Goal: Transaction & Acquisition: Purchase product/service

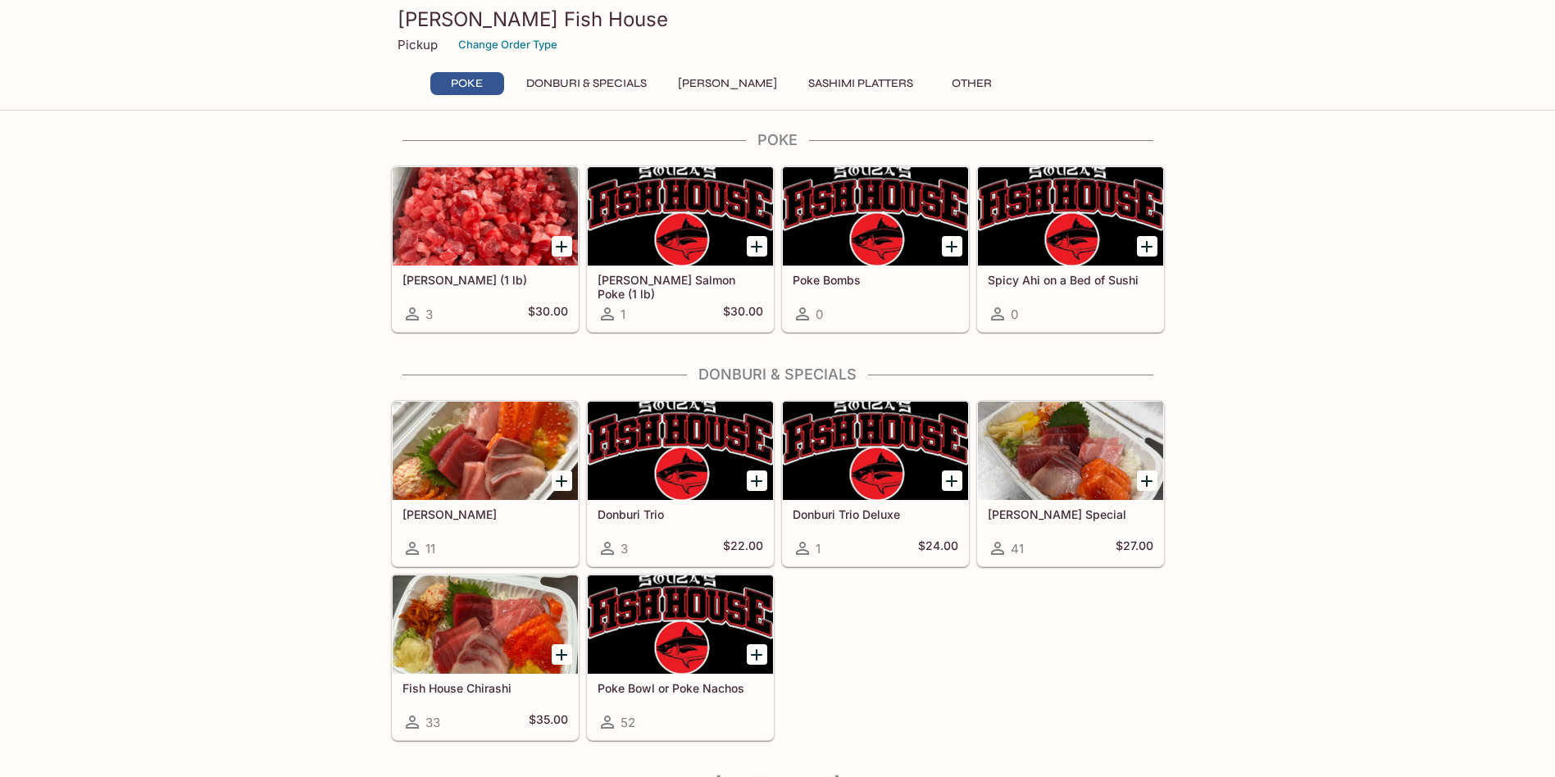
scroll to position [233, 0]
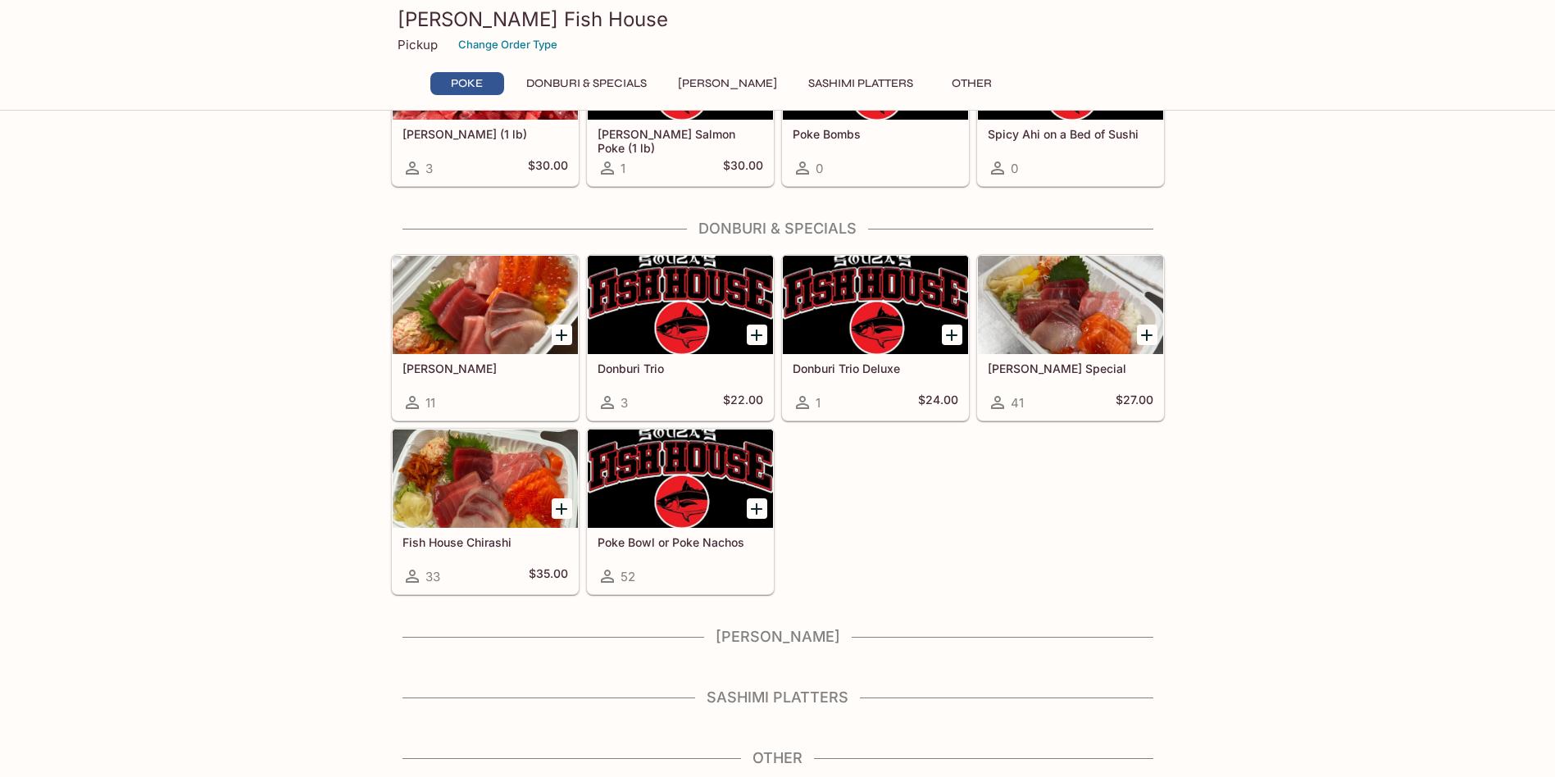
click at [766, 639] on h4 "[PERSON_NAME]" at bounding box center [778, 637] width 774 height 18
click at [594, 85] on button "Donburi & Specials" at bounding box center [586, 83] width 139 height 23
click at [706, 84] on button "[PERSON_NAME]" at bounding box center [727, 83] width 117 height 23
click at [837, 79] on button "Sashimi Platters" at bounding box center [860, 83] width 123 height 23
click at [943, 78] on button "Other" at bounding box center [972, 83] width 74 height 23
